Goal: Task Accomplishment & Management: Complete application form

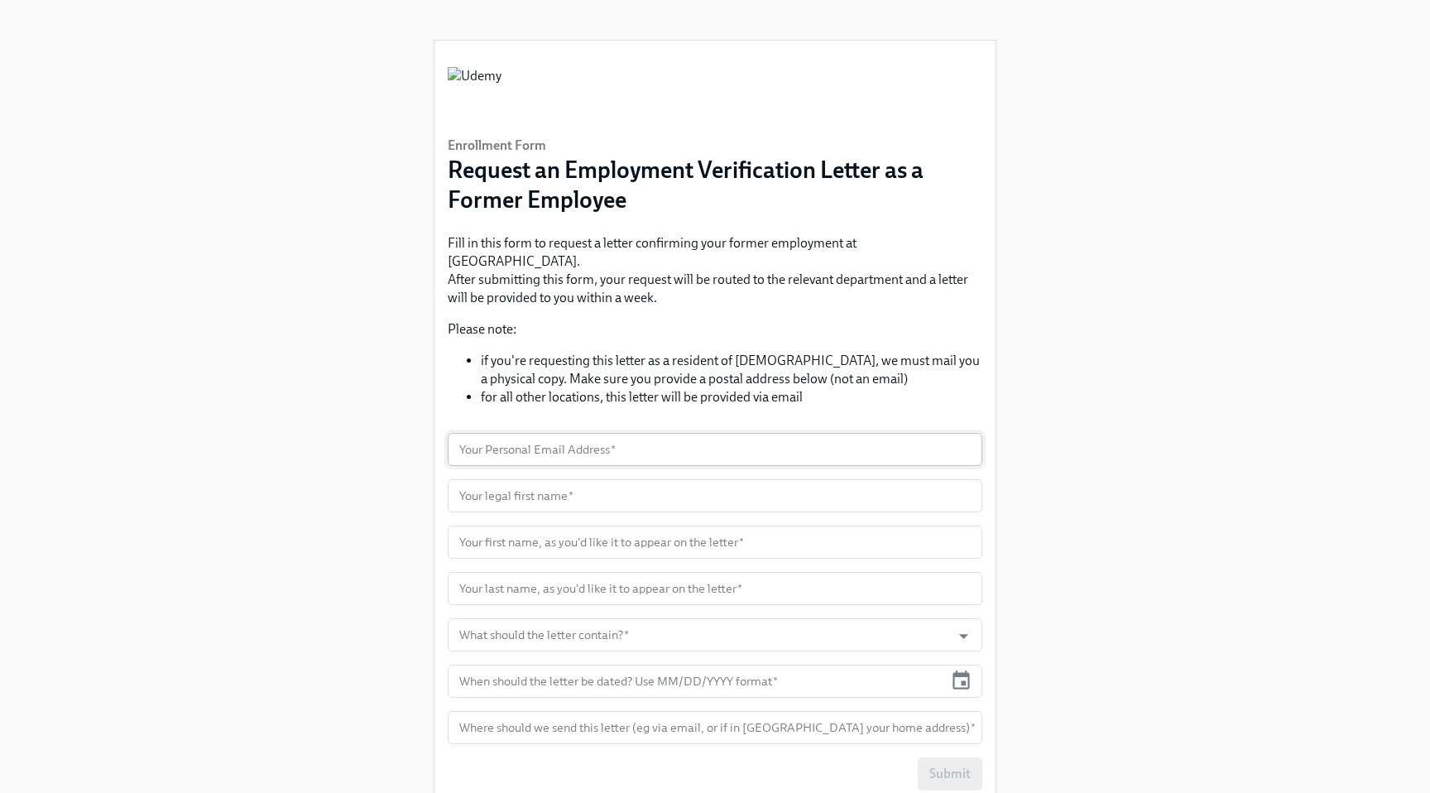
click at [731, 436] on input "text" at bounding box center [715, 449] width 535 height 33
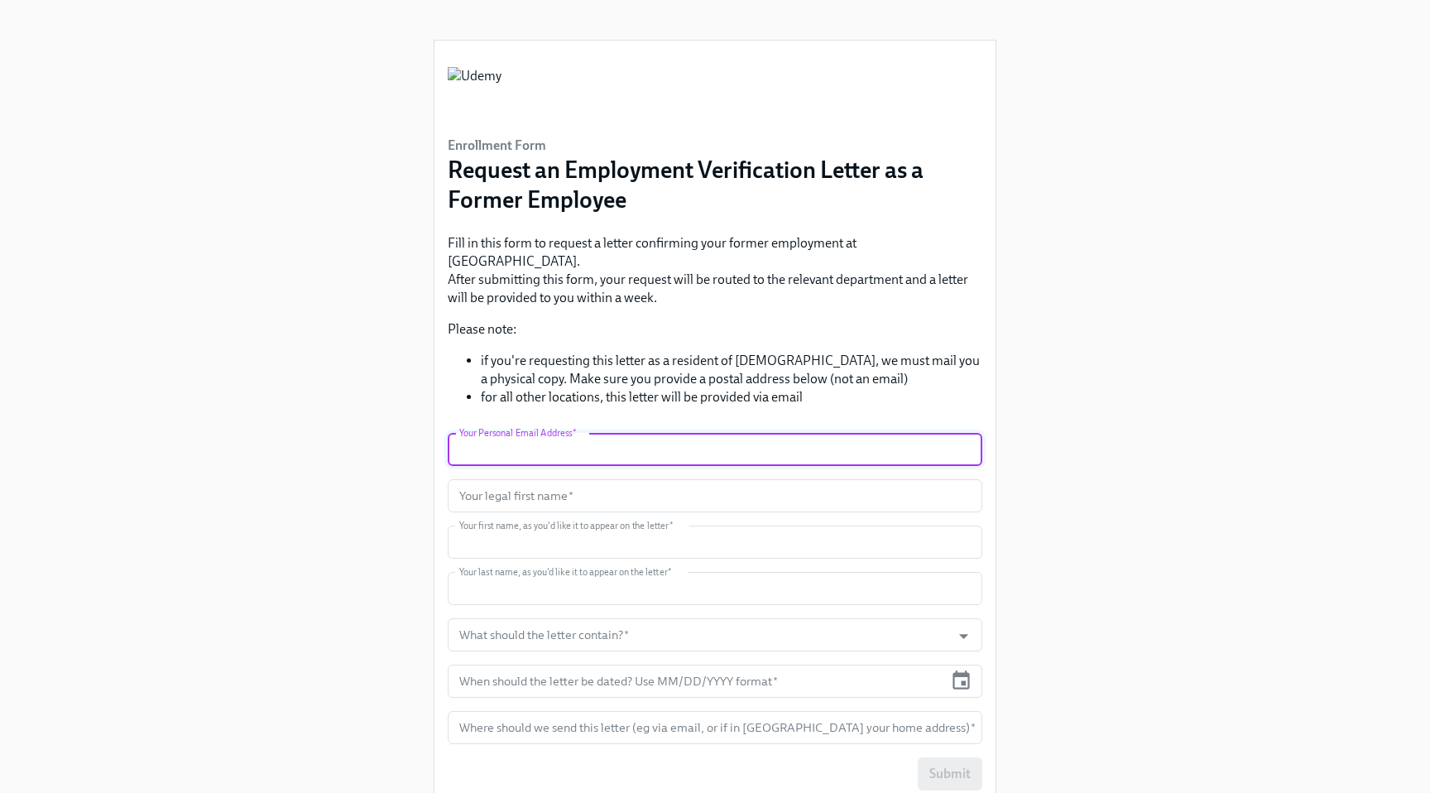
type input "[EMAIL_ADDRESS][DOMAIN_NAME]"
type input "Bilgenur"
type input "Ozturk"
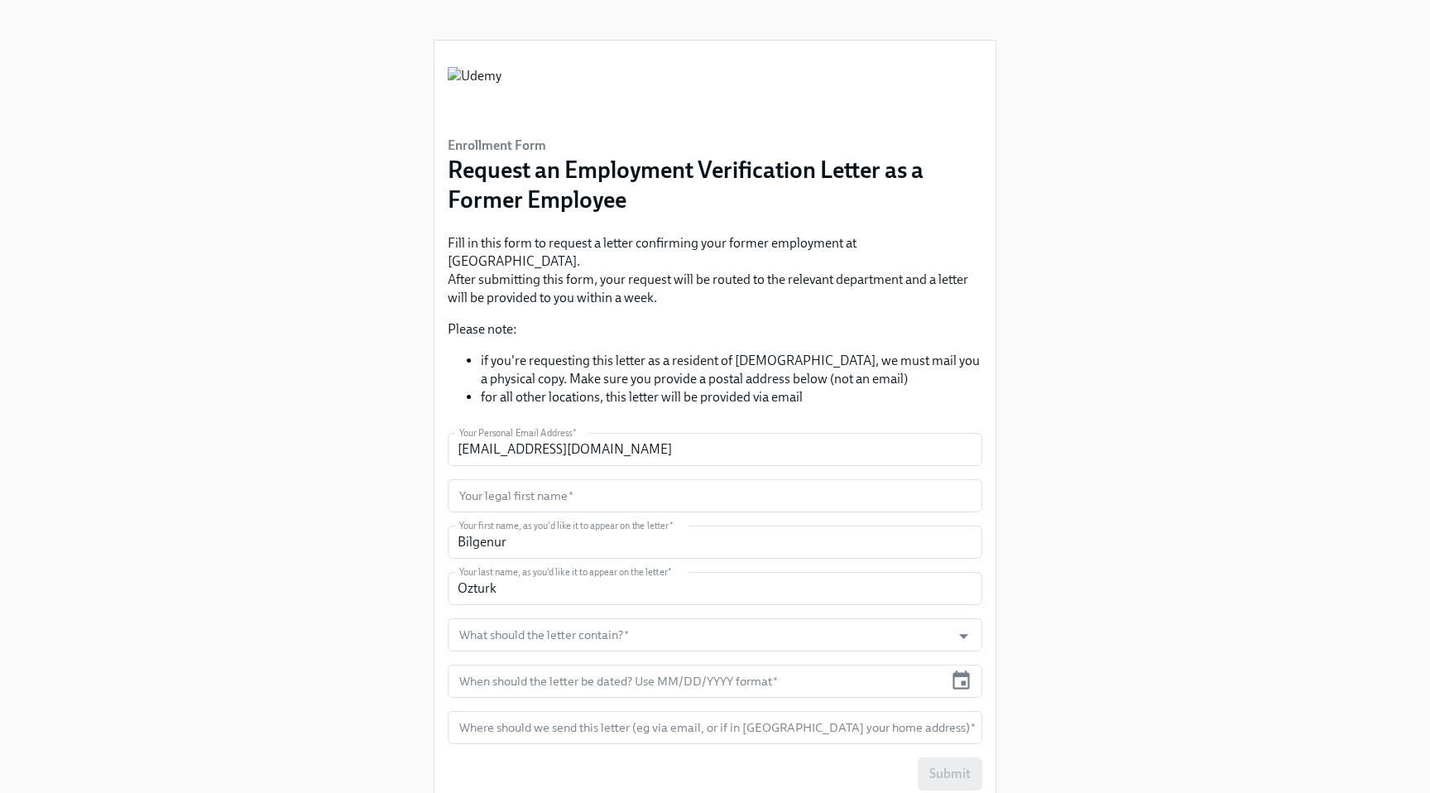
click at [1151, 562] on div "Enrollment Form Request an Employment Verification Letter as a Former Employee …" at bounding box center [715, 409] width 1351 height 818
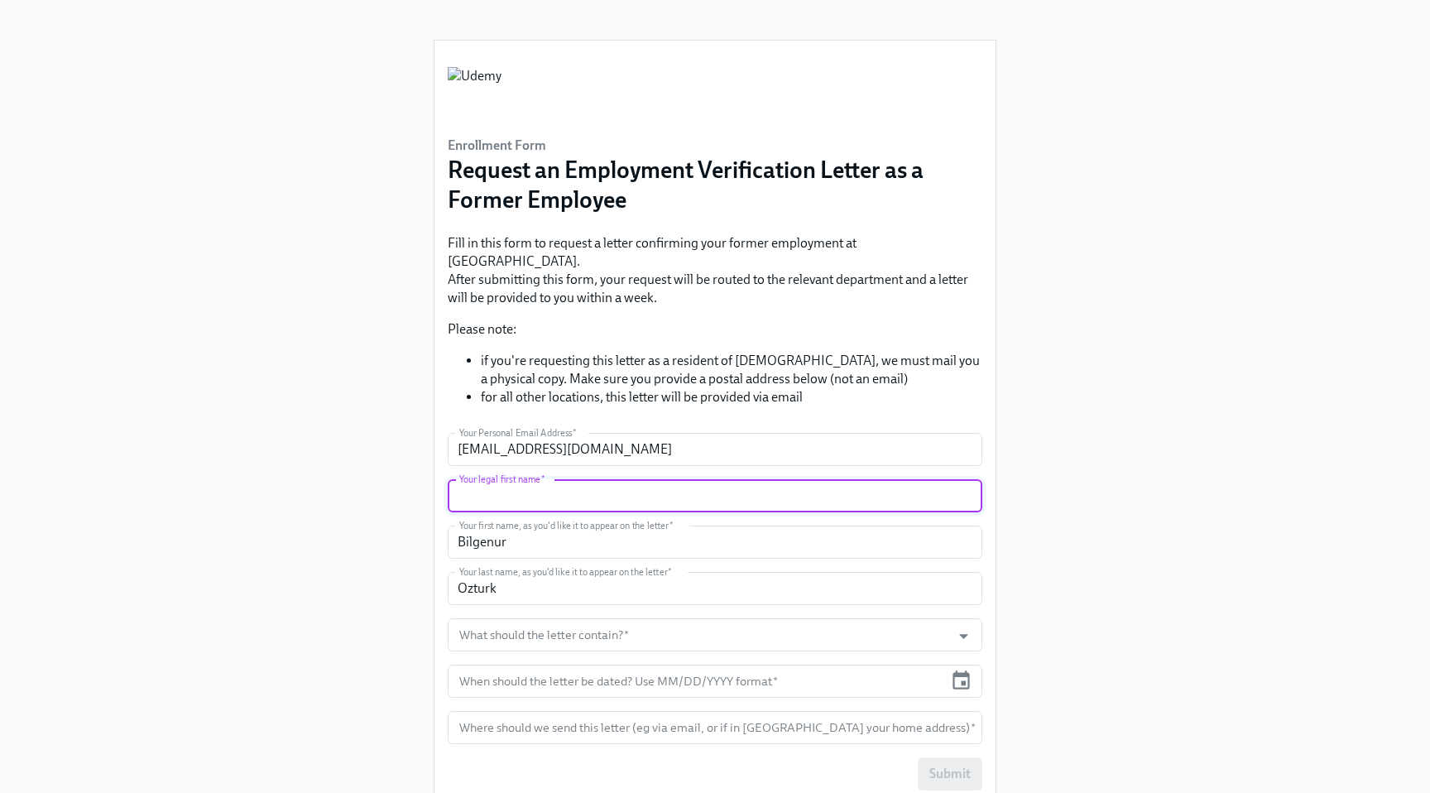
click at [764, 479] on input "text" at bounding box center [715, 495] width 535 height 33
type input "Bilgenur"
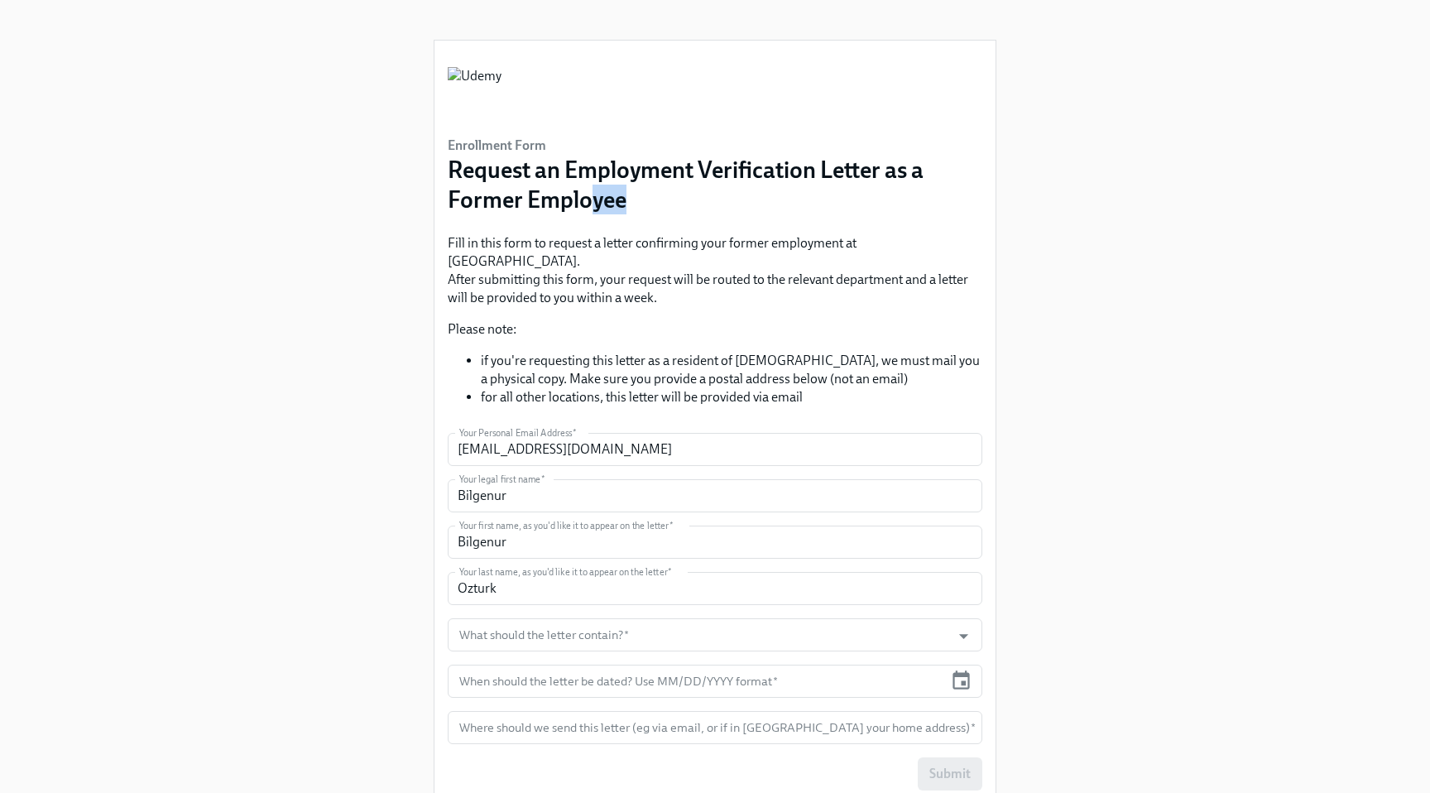
drag, startPoint x: 586, startPoint y: 202, endPoint x: 724, endPoint y: 213, distance: 138.7
click at [724, 213] on h3 "Request an Employment Verification Letter as a Former Employee" at bounding box center [715, 185] width 535 height 60
click at [755, 275] on p "Fill in this form to request a letter confirming your former employment at [GEO…" at bounding box center [715, 270] width 535 height 73
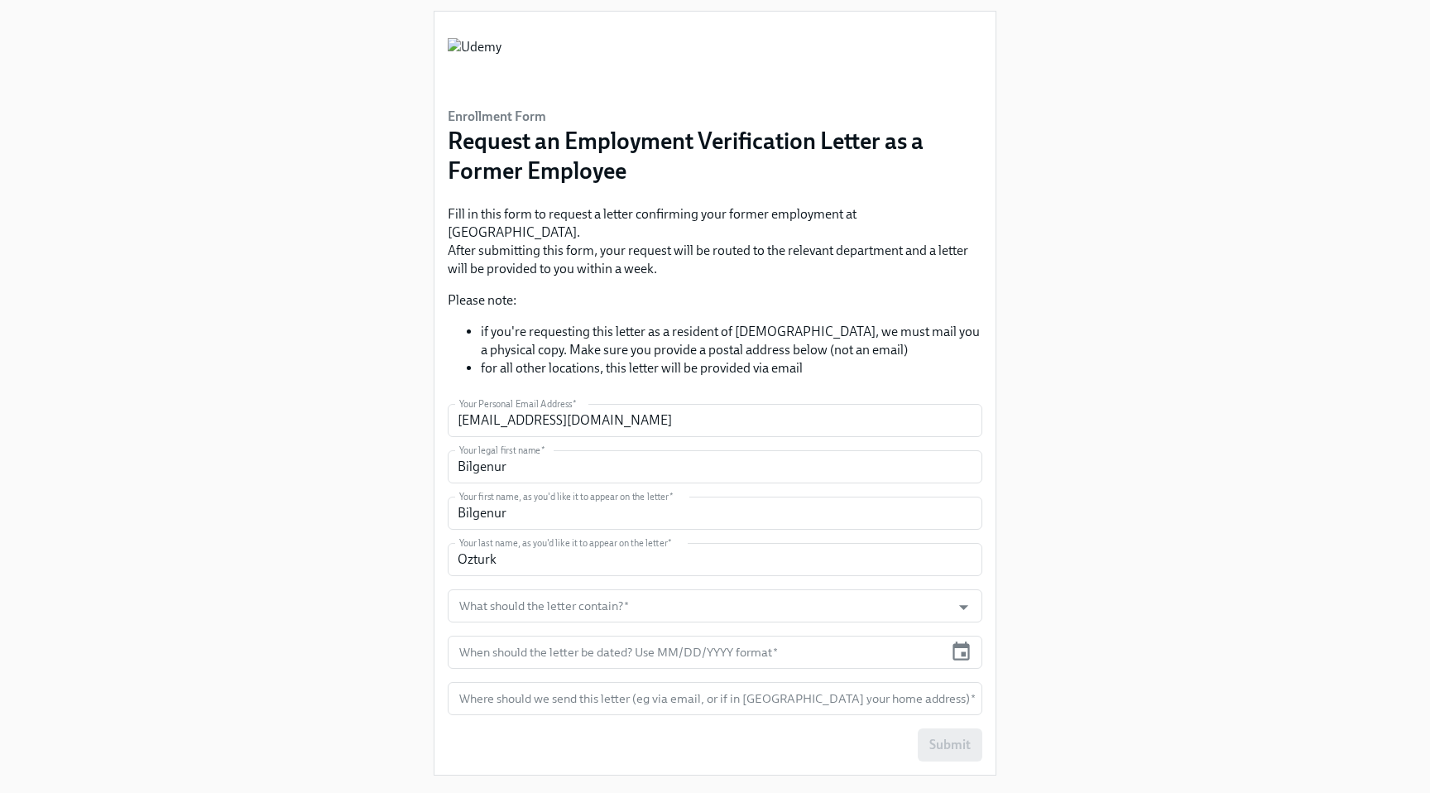
scroll to position [33, 0]
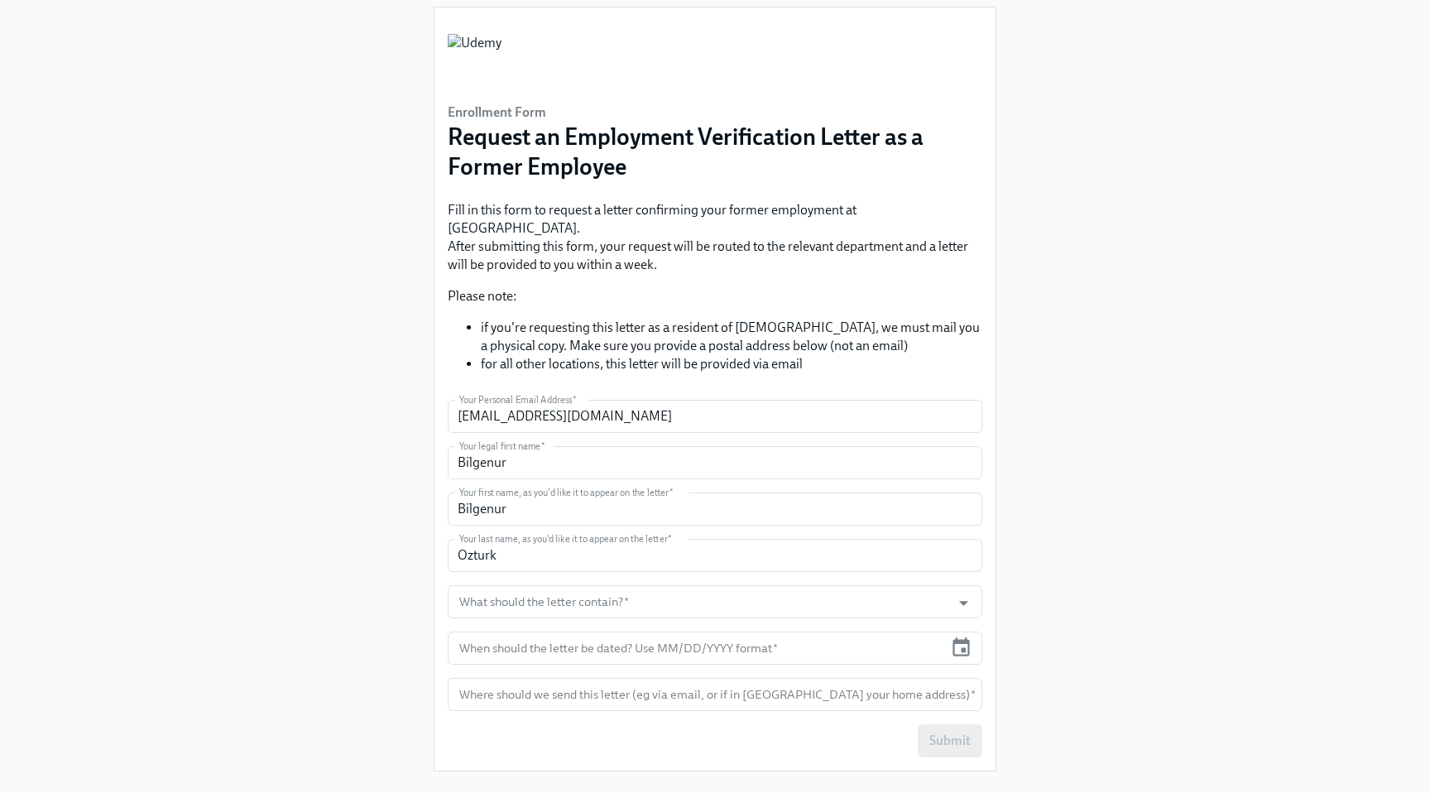
click at [738, 299] on div "Fill in this form to request a letter confirming your former employment at [GEO…" at bounding box center [715, 287] width 535 height 172
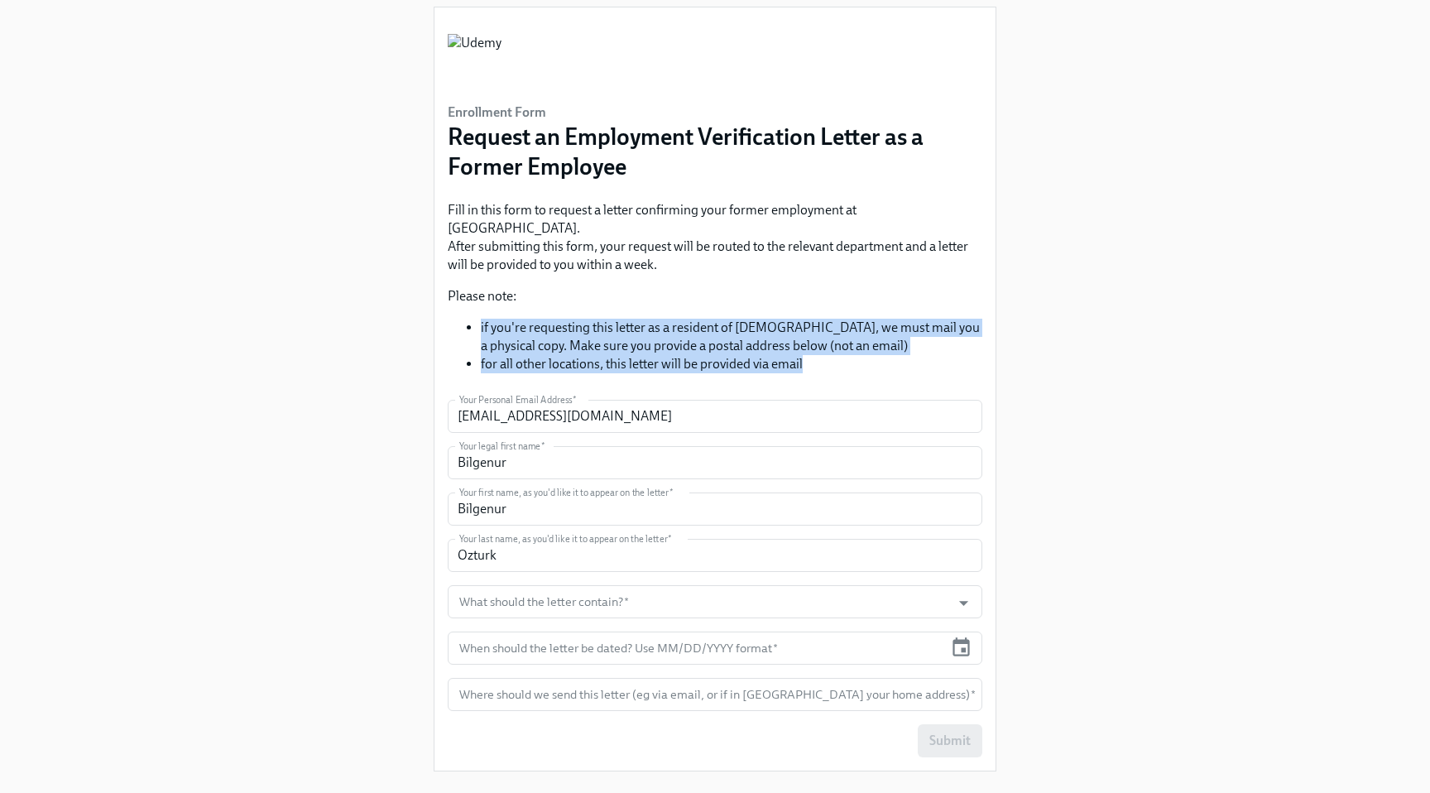
drag, startPoint x: 901, startPoint y: 359, endPoint x: 389, endPoint y: 315, distance: 514.4
click at [389, 315] on div "Enrollment Form Request an Employment Verification Letter as a Former Employee …" at bounding box center [715, 376] width 1351 height 818
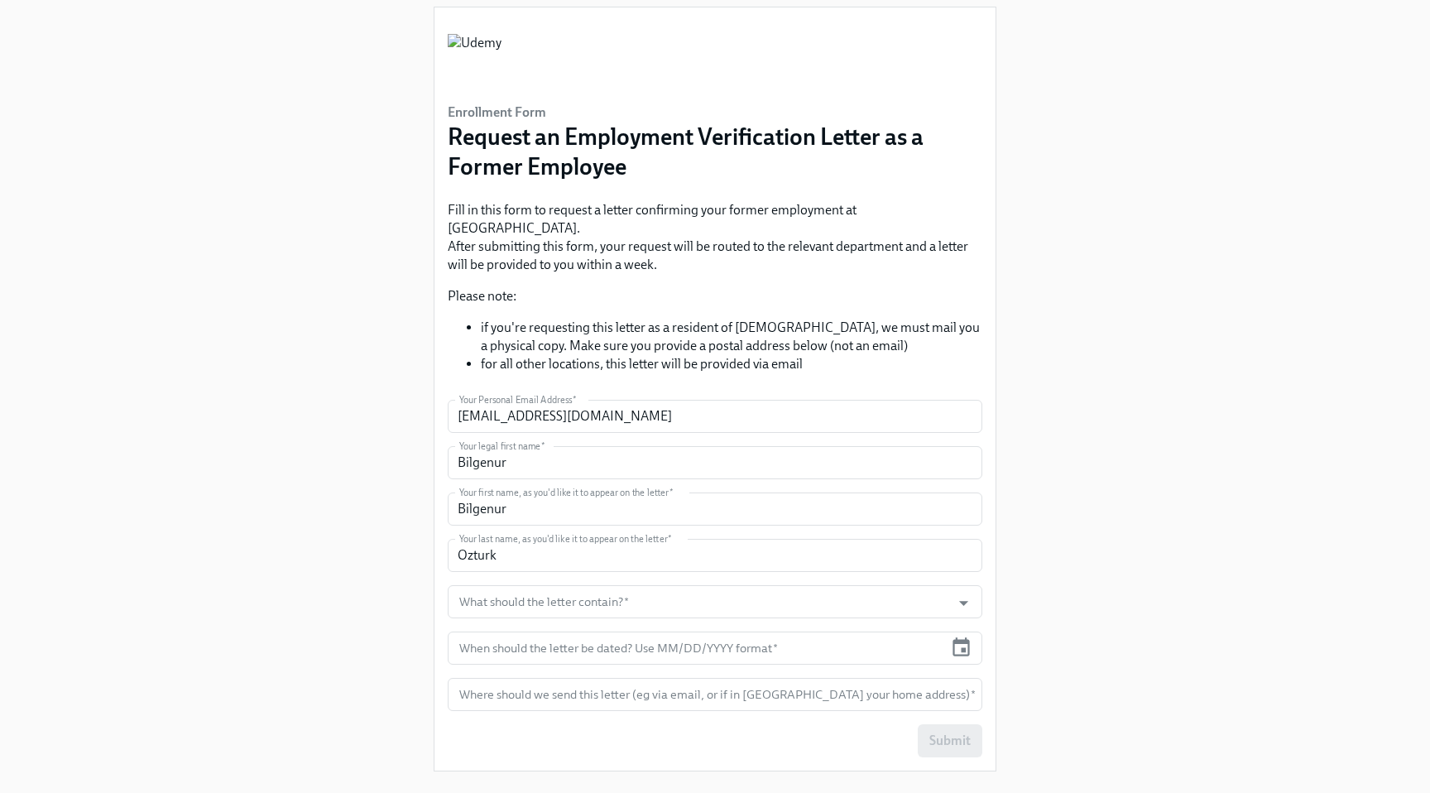
click at [955, 330] on li "if you're requesting this letter as a resident of [DEMOGRAPHIC_DATA], we must m…" at bounding box center [732, 337] width 502 height 36
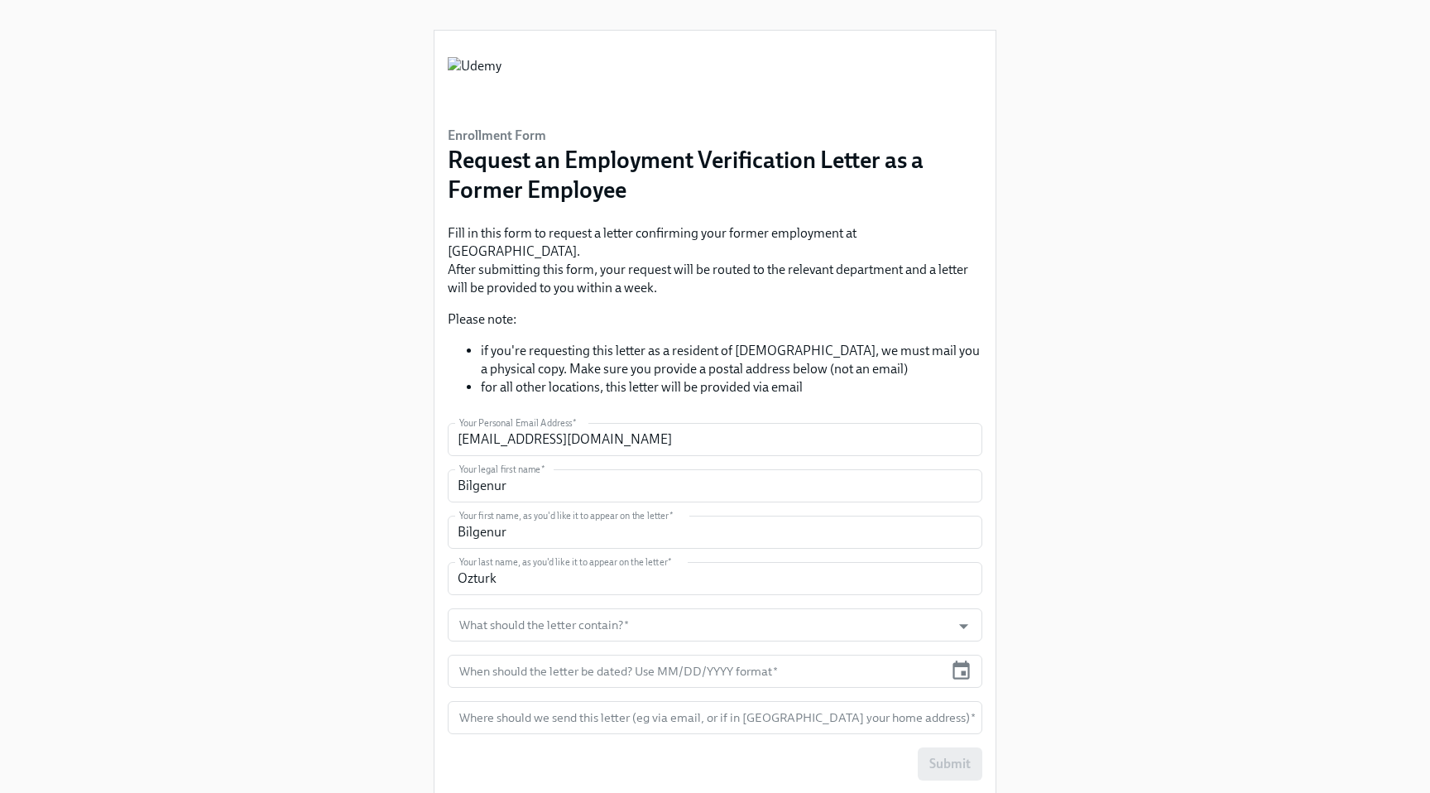
scroll to position [8, 0]
click at [991, 363] on div "Enrollment Form Request an Employment Verification Letter as a Former Employee …" at bounding box center [715, 413] width 561 height 763
click at [1024, 385] on div "Enrollment Form Request an Employment Verification Letter as a Former Employee …" at bounding box center [715, 401] width 1351 height 818
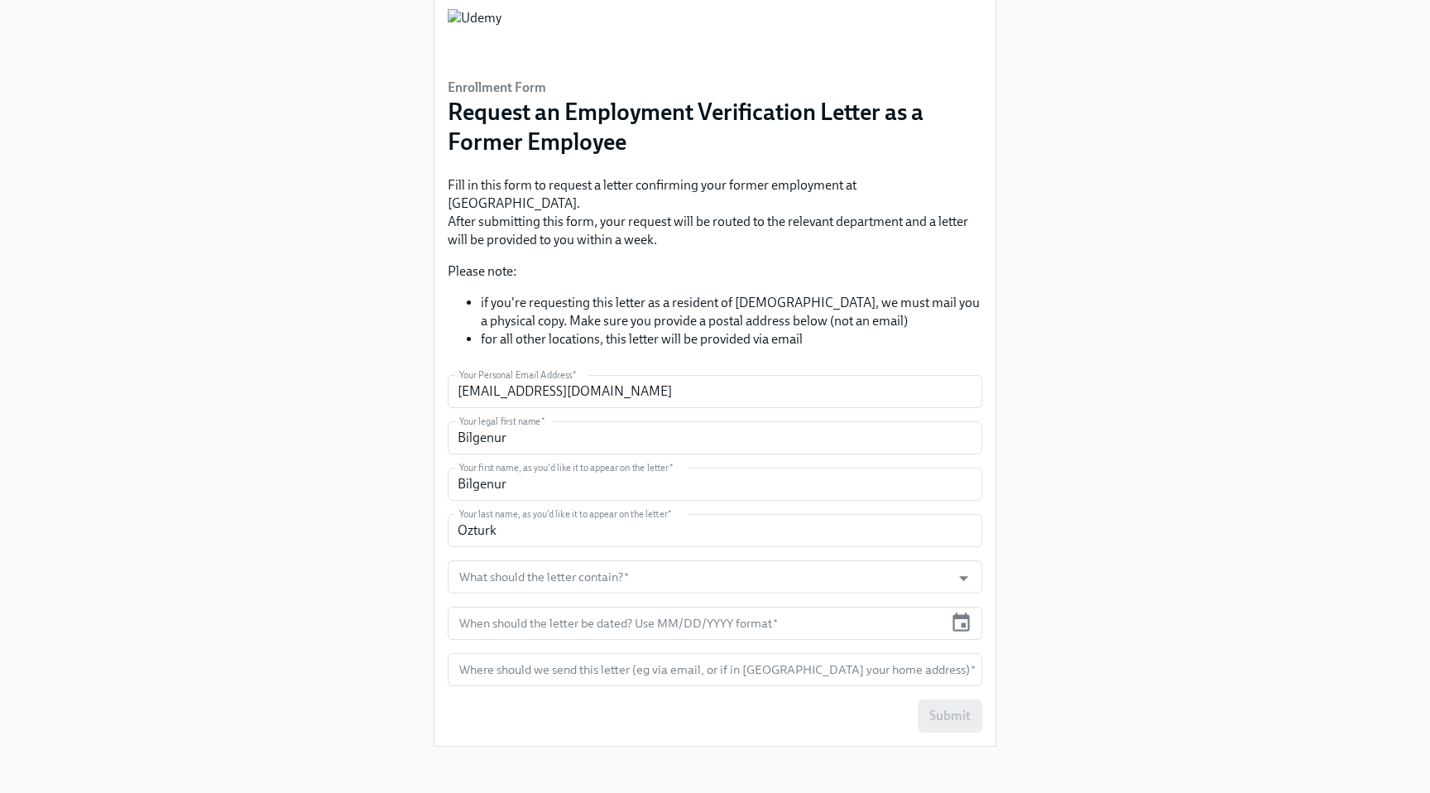
scroll to position [63, 0]
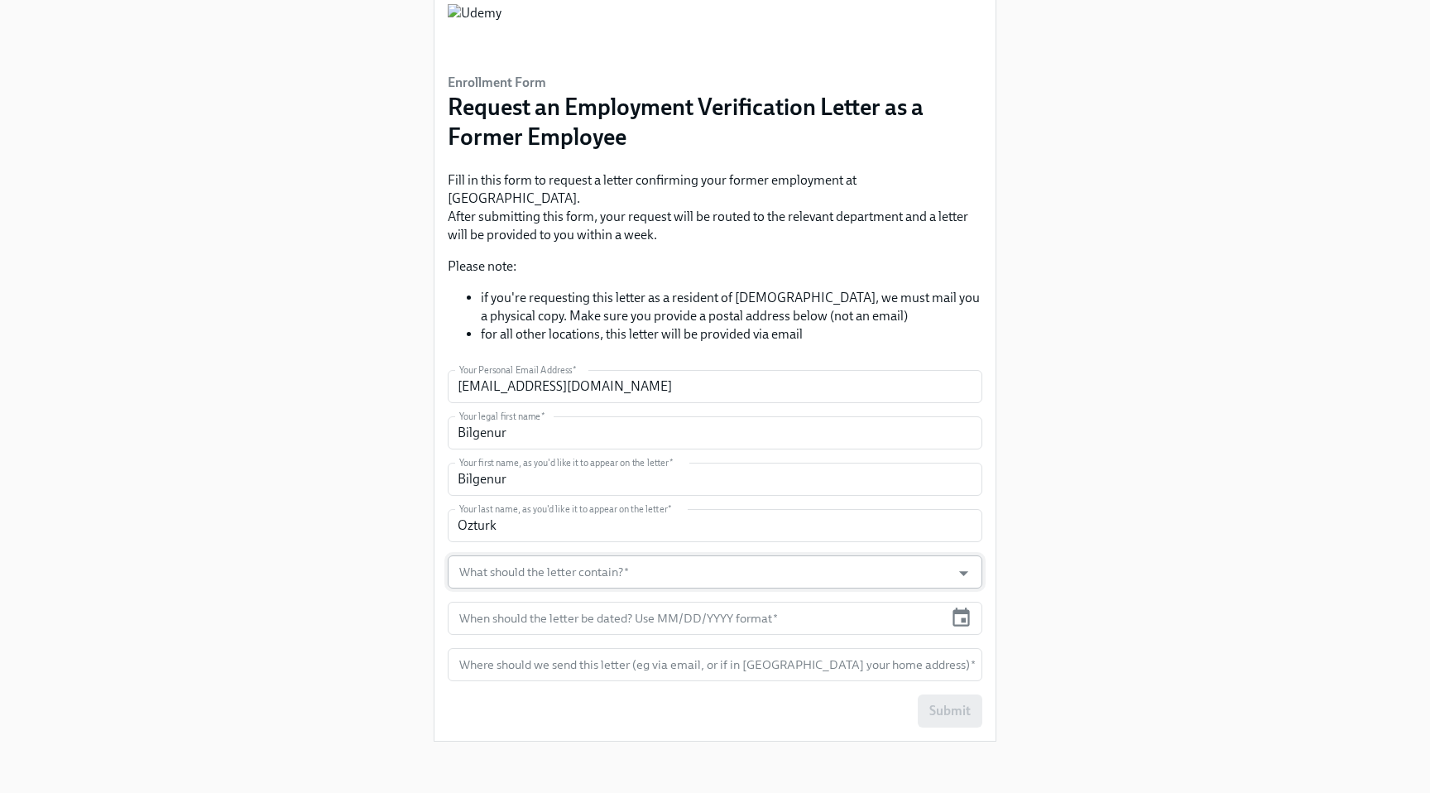
click at [812, 562] on input "What should the letter contain?   *" at bounding box center [699, 571] width 487 height 33
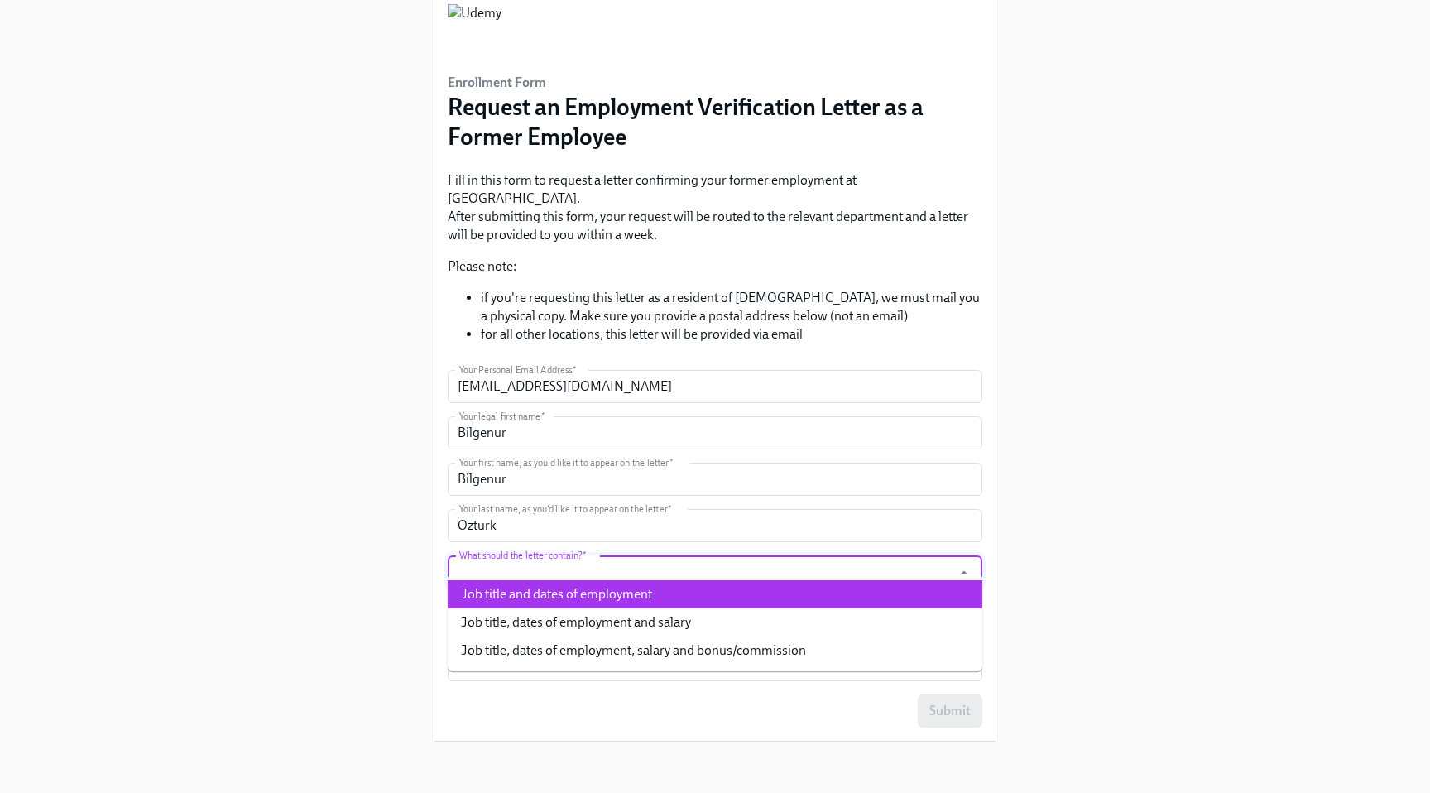
click at [796, 590] on li "Job title and dates of employment" at bounding box center [715, 594] width 535 height 28
type input "Job title and dates of employment"
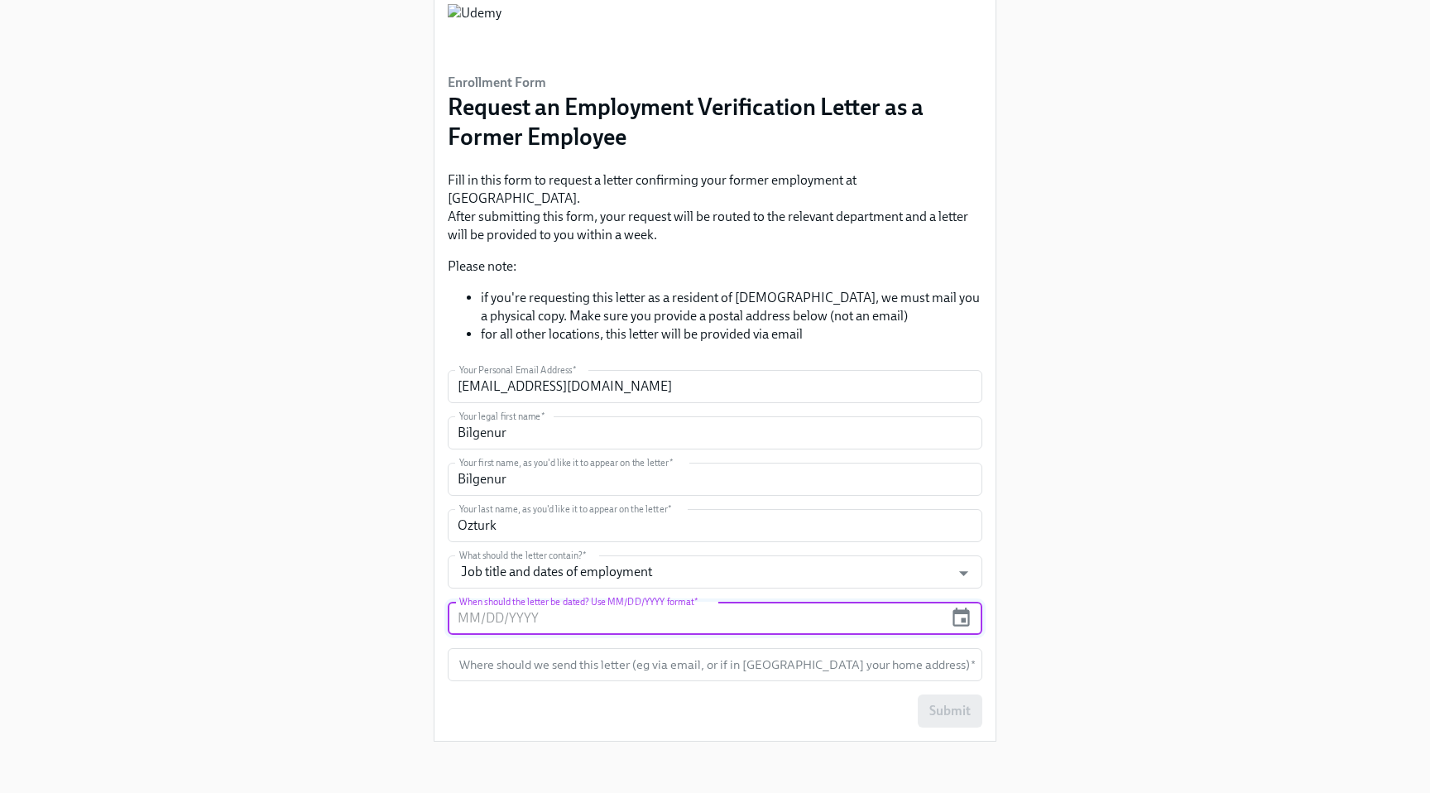
click at [792, 608] on input "text" at bounding box center [696, 618] width 496 height 33
click at [958, 609] on icon "button" at bounding box center [961, 618] width 22 height 22
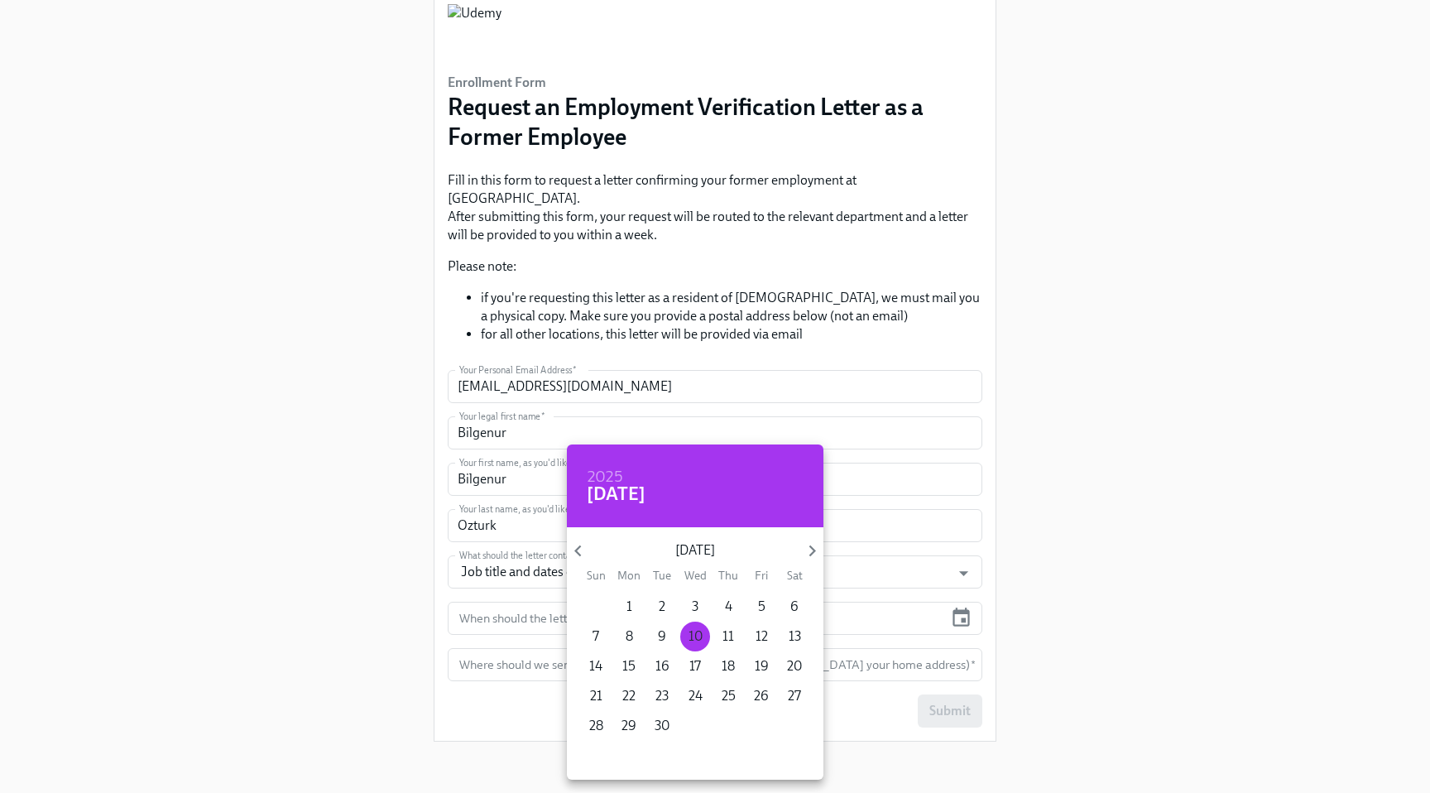
click at [692, 647] on button "10" at bounding box center [695, 637] width 30 height 30
type input "[DATE]"
click at [508, 650] on div at bounding box center [715, 396] width 1430 height 793
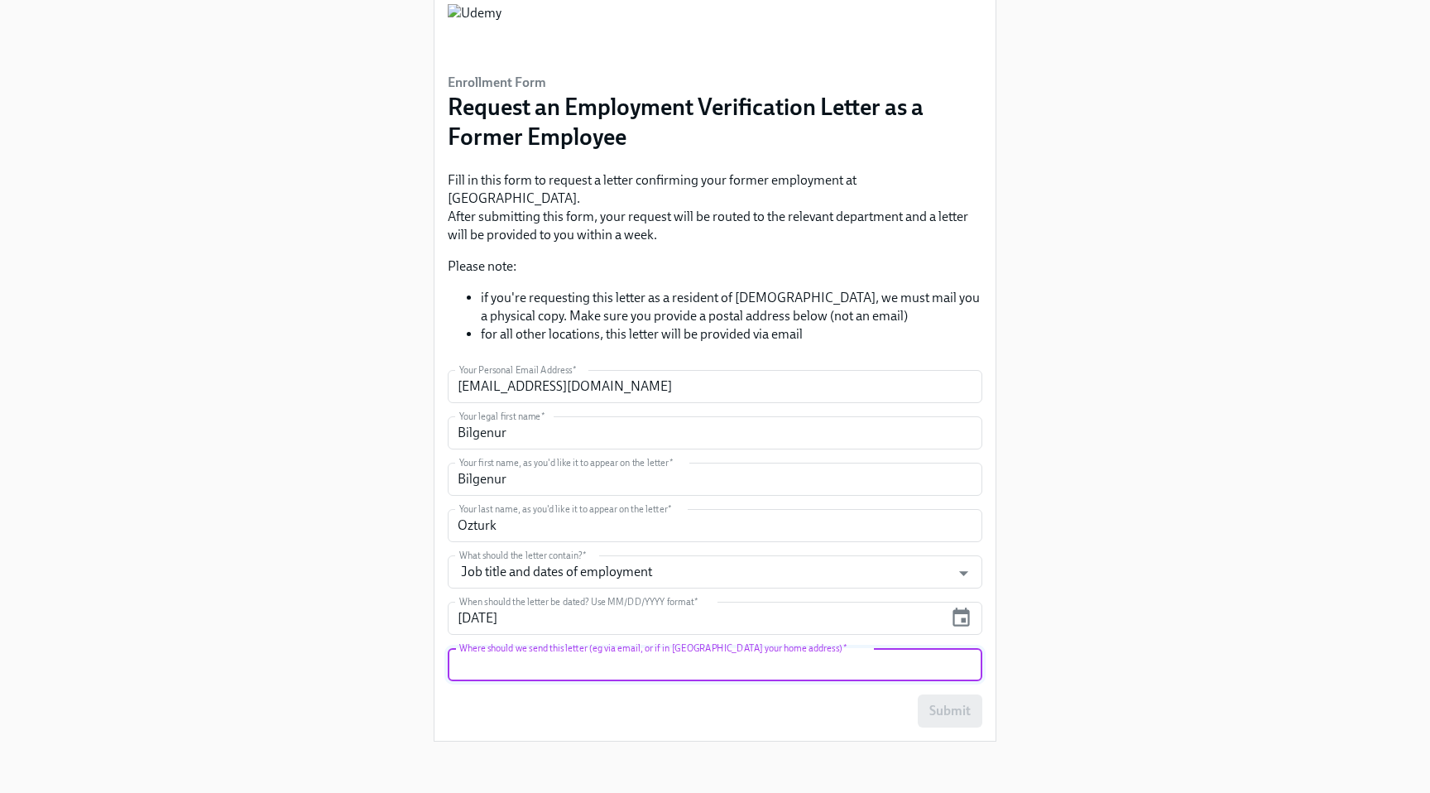
click at [618, 648] on input "text" at bounding box center [715, 664] width 535 height 33
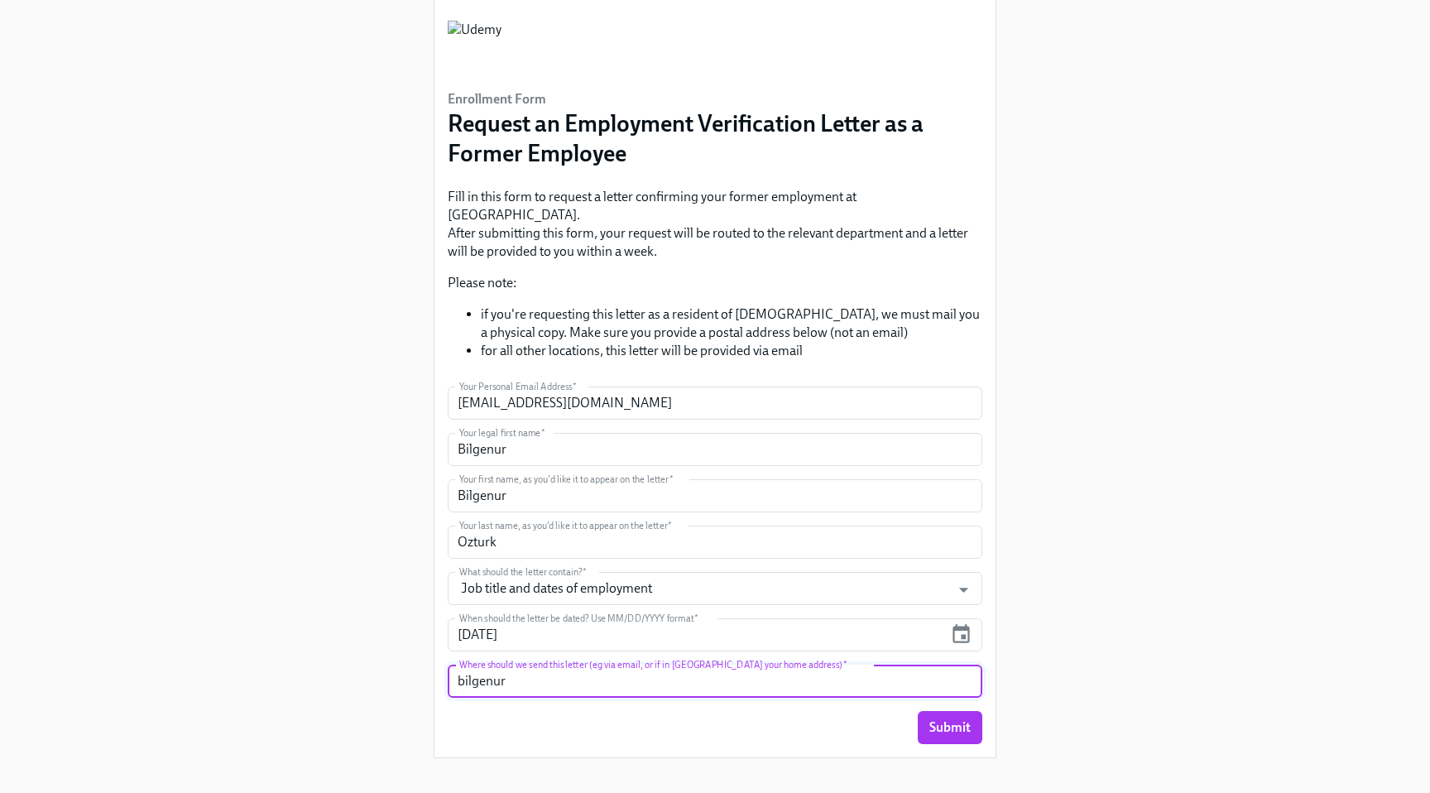
type input "[EMAIL_ADDRESS][DOMAIN_NAME]"
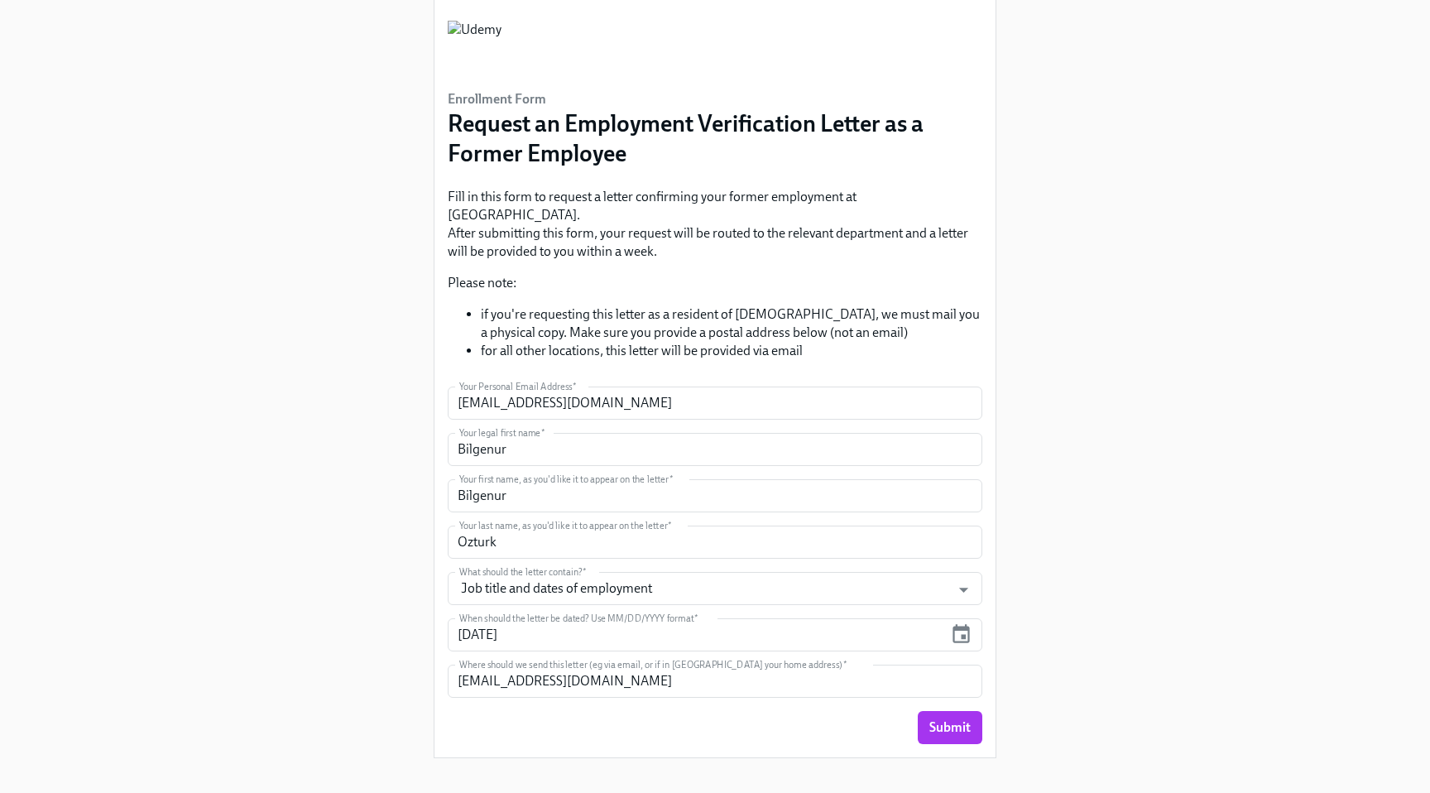
click at [812, 740] on div "Enrollment Form Request an Employment Verification Letter as a Former Employee …" at bounding box center [715, 363] width 563 height 818
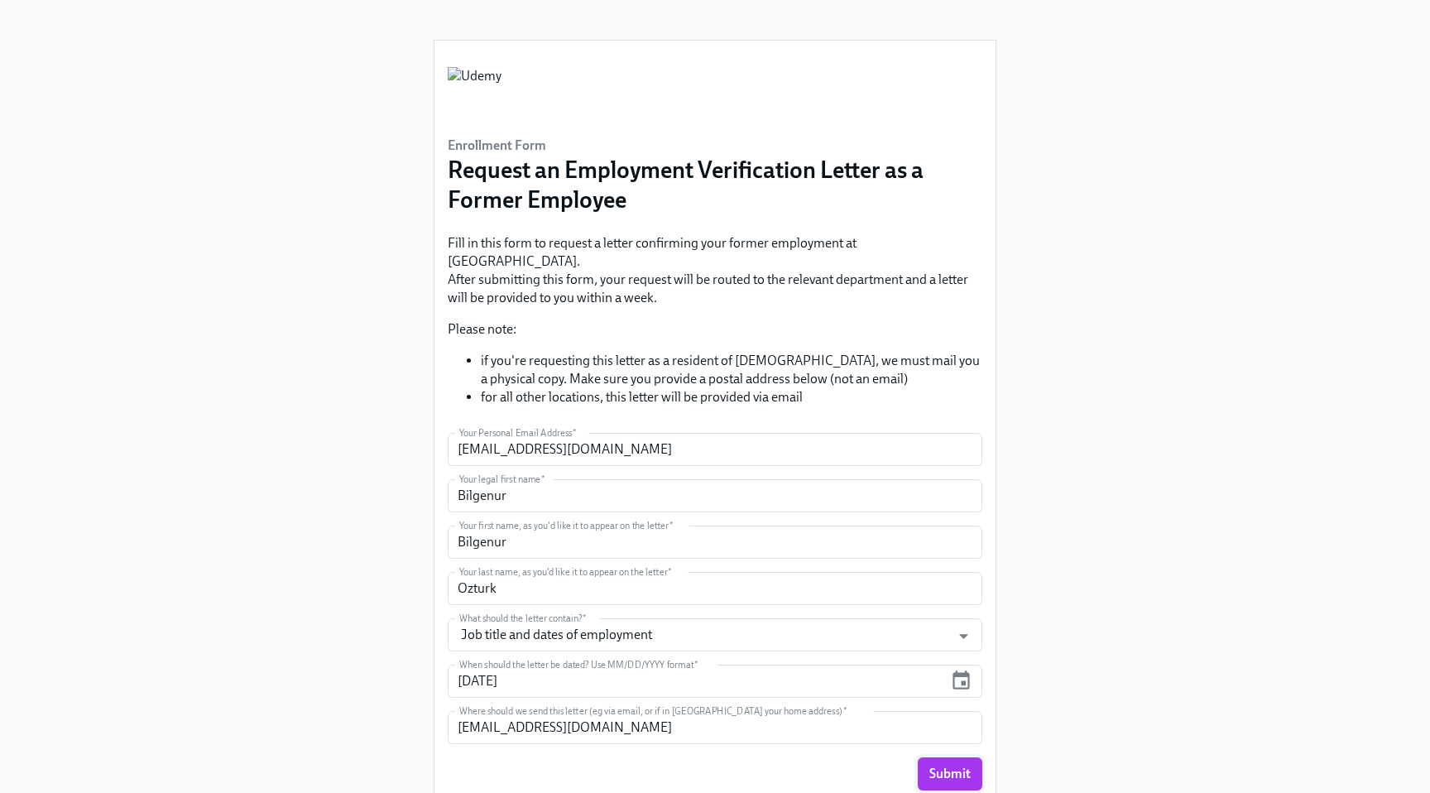
click at [940, 766] on span "Submit" at bounding box center [950, 774] width 41 height 17
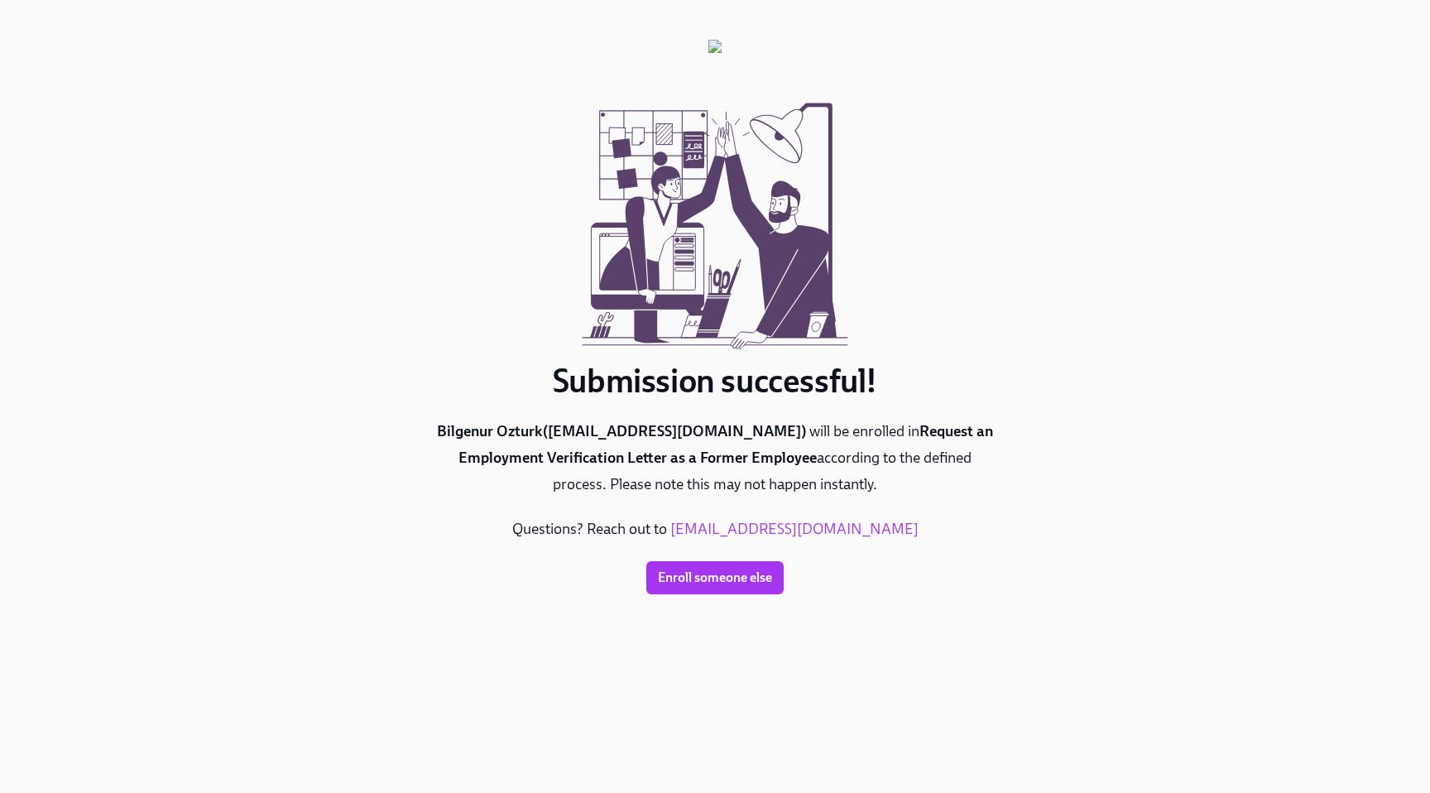
click at [1106, 281] on div "Submission successful! Bilgenur Ozturk ( [EMAIL_ADDRESS][DOMAIN_NAME] ) will be…" at bounding box center [715, 376] width 1351 height 753
